Goal: Task Accomplishment & Management: Use online tool/utility

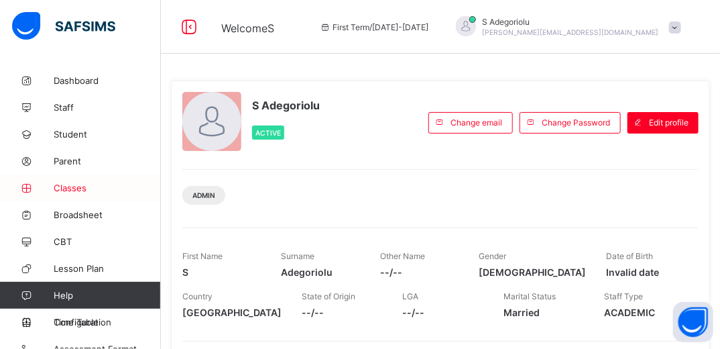
click at [69, 187] on span "Classes" at bounding box center [107, 187] width 107 height 11
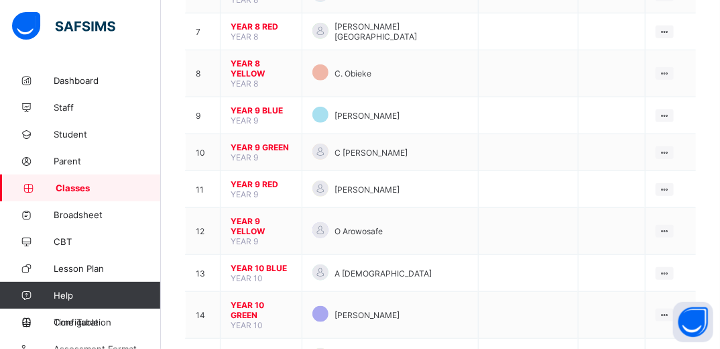
scroll to position [386, 0]
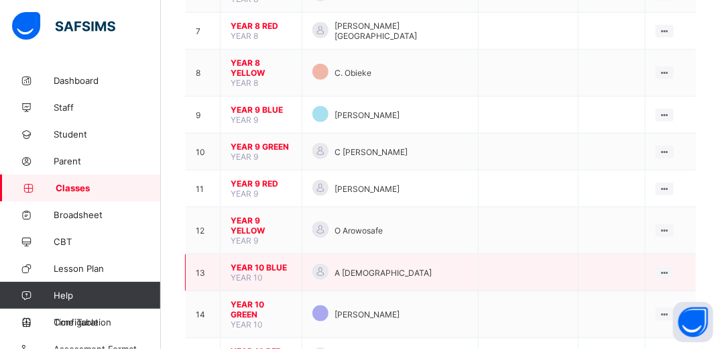
click at [266, 262] on span "YEAR 10 BLUE" at bounding box center [261, 267] width 61 height 10
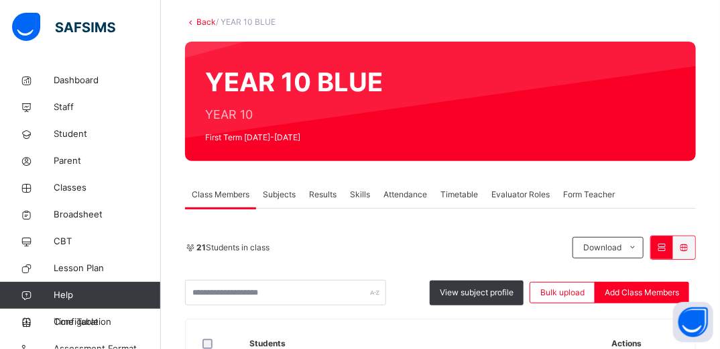
scroll to position [70, 0]
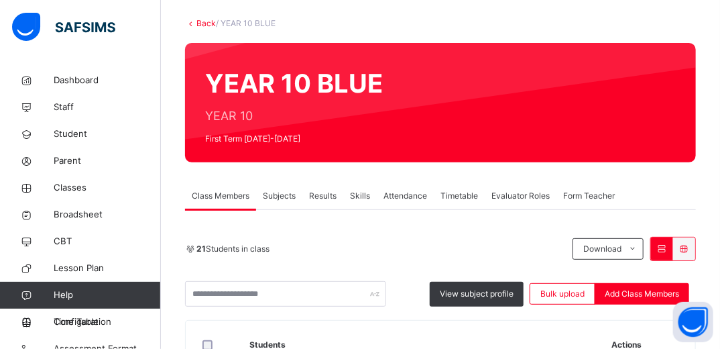
click at [279, 194] on span "Subjects" at bounding box center [279, 196] width 33 height 12
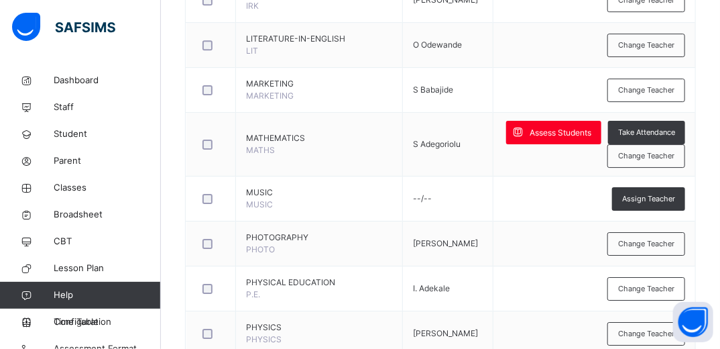
scroll to position [1494, 0]
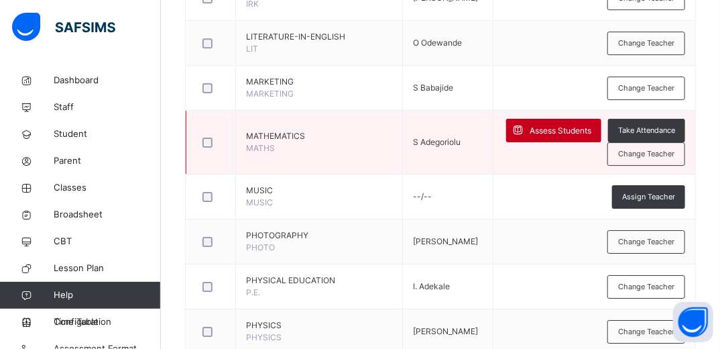
click at [571, 132] on div "Assess Students" at bounding box center [553, 130] width 95 height 23
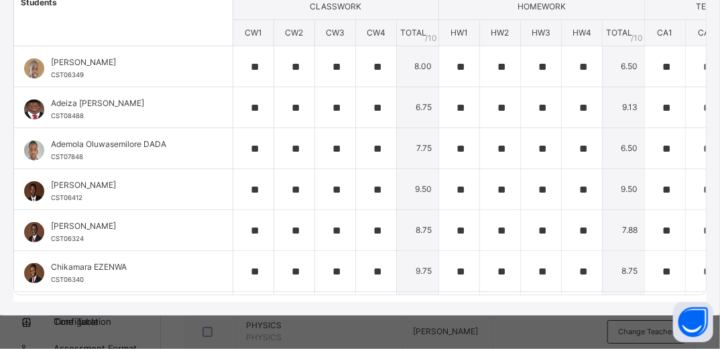
scroll to position [0, 0]
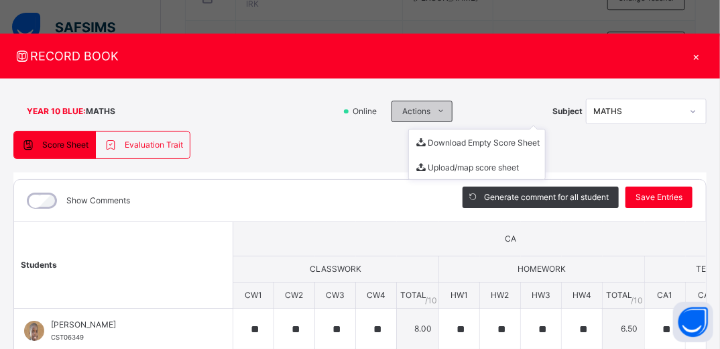
click at [446, 110] on icon at bounding box center [441, 111] width 10 height 11
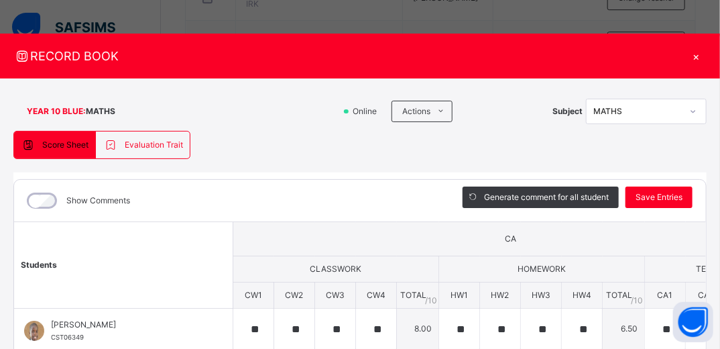
click at [61, 147] on span "Score Sheet" at bounding box center [65, 145] width 46 height 12
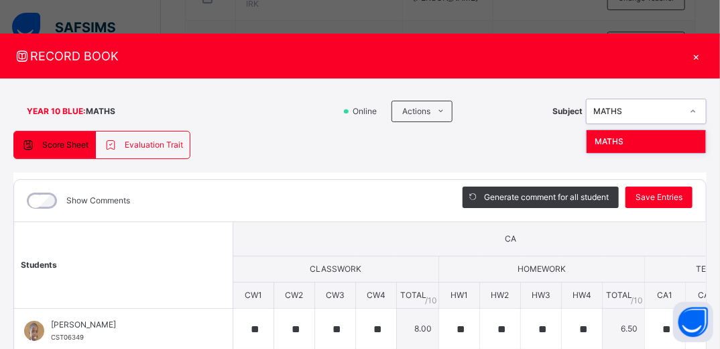
click at [697, 110] on icon at bounding box center [693, 111] width 8 height 13
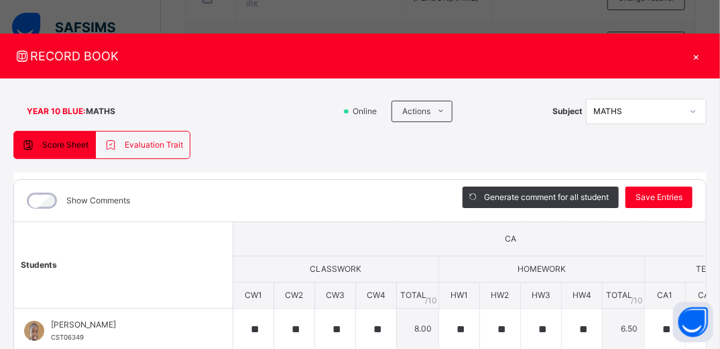
click at [484, 137] on div "**********" at bounding box center [359, 347] width 693 height 433
click at [153, 147] on span "Evaluation Trait" at bounding box center [154, 145] width 58 height 12
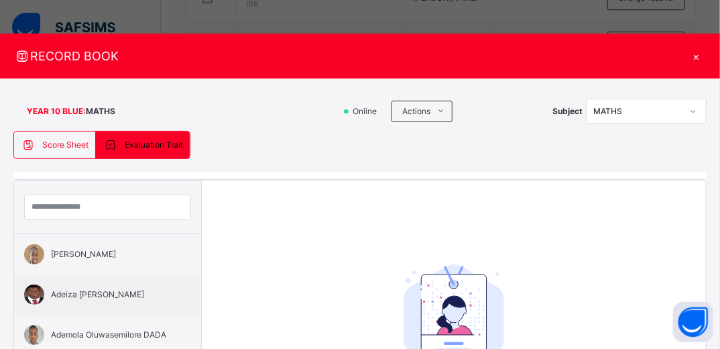
click at [44, 139] on span "Score Sheet" at bounding box center [65, 145] width 46 height 12
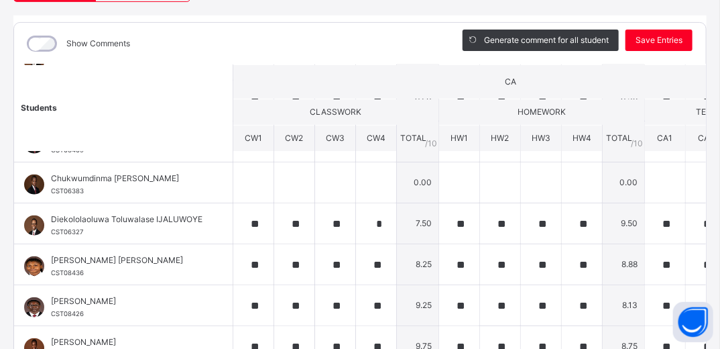
scroll to position [361, 0]
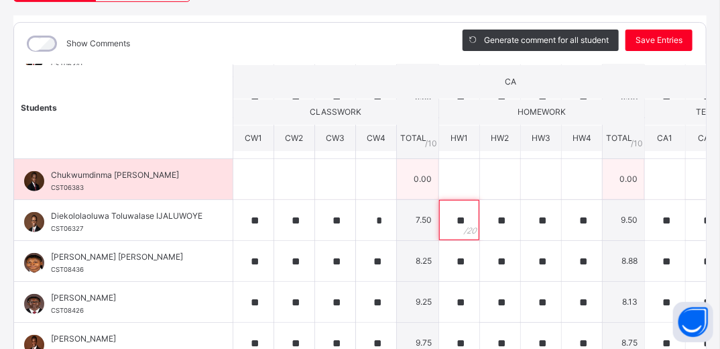
drag, startPoint x: 465, startPoint y: 210, endPoint x: 464, endPoint y: 186, distance: 24.8
click at [464, 186] on tbody "**********" at bounding box center [479, 220] width 930 height 859
click at [464, 186] on div at bounding box center [459, 179] width 40 height 40
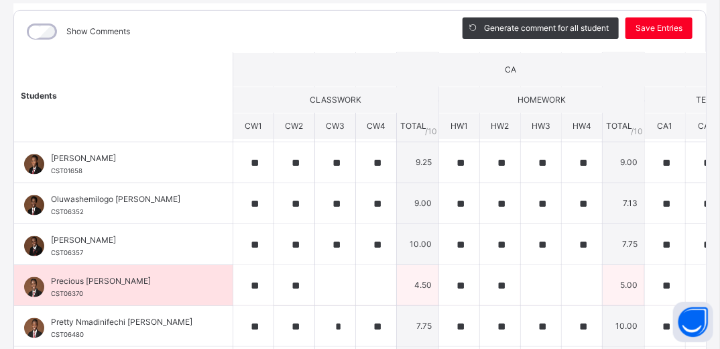
scroll to position [269, 0]
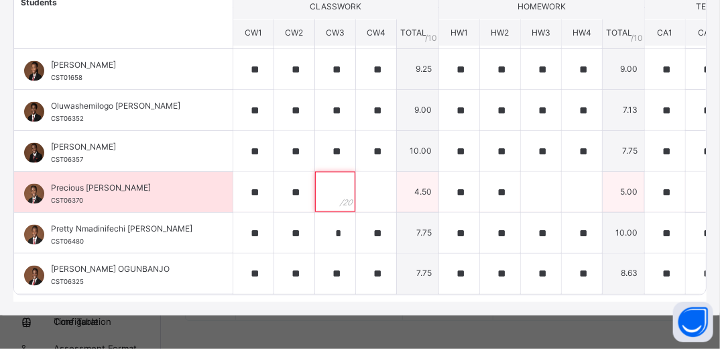
click at [330, 174] on input "text" at bounding box center [335, 192] width 40 height 40
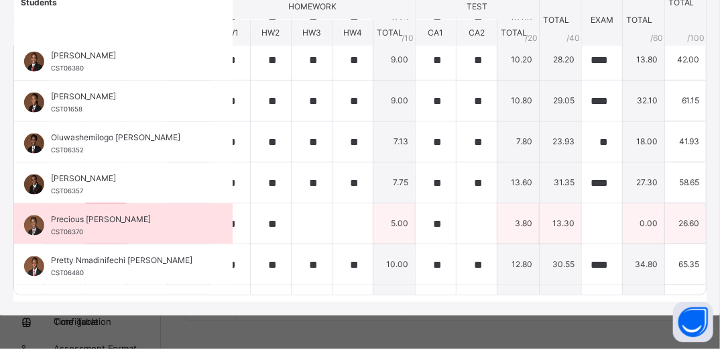
scroll to position [580, 229]
click at [518, 180] on td "13.60" at bounding box center [518, 182] width 42 height 41
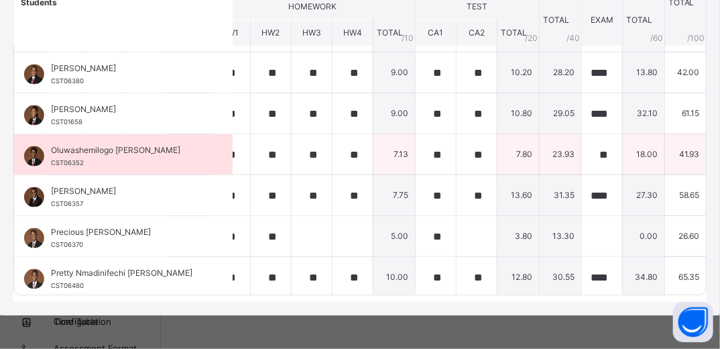
scroll to position [568, 229]
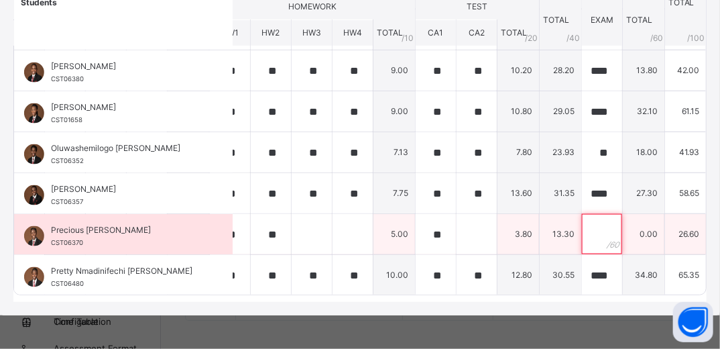
click at [584, 221] on input "text" at bounding box center [602, 234] width 40 height 40
type input "**"
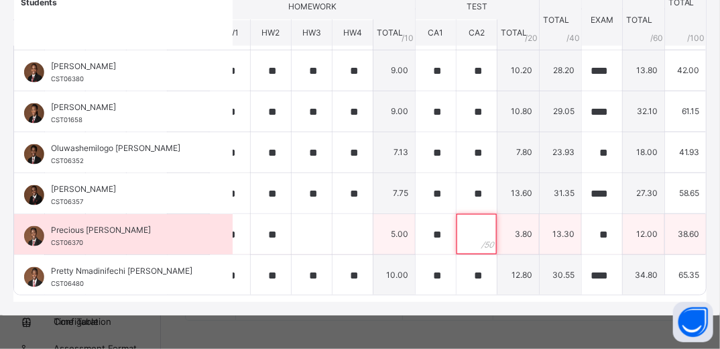
click at [461, 219] on input "text" at bounding box center [476, 234] width 40 height 40
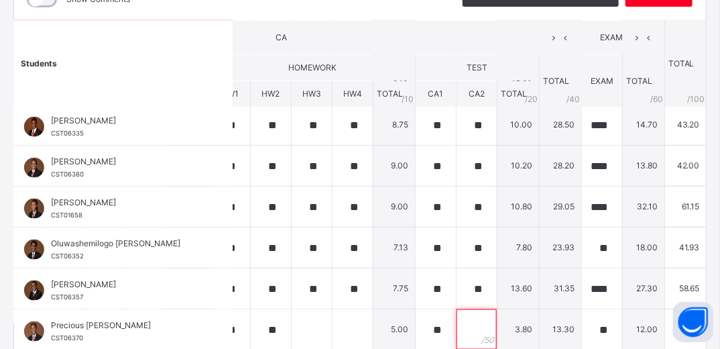
scroll to position [615, 229]
